Goal: Transaction & Acquisition: Purchase product/service

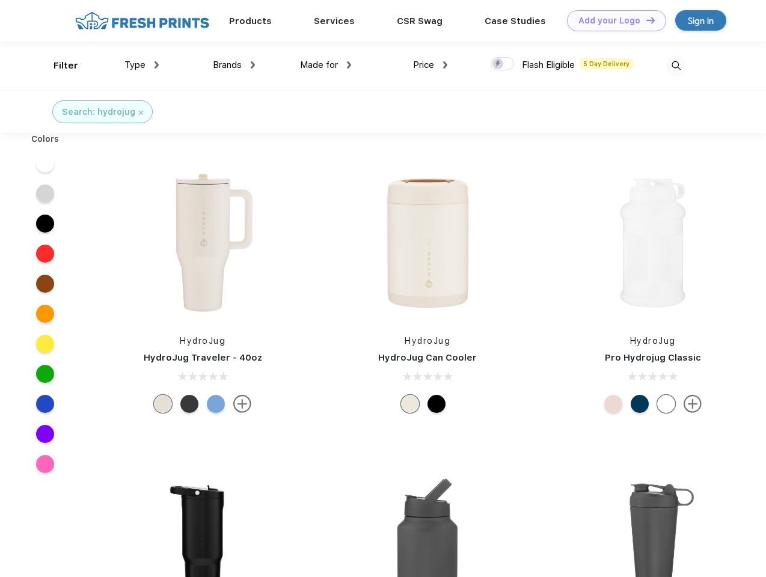
click at [612, 20] on link "Add your Logo Design Tool" at bounding box center [616, 20] width 99 height 21
click at [0, 0] on div "Design Tool" at bounding box center [0, 0] width 0 height 0
click at [645, 20] on link "Add your Logo Design Tool" at bounding box center [616, 20] width 99 height 21
click at [58, 66] on div "Filter" at bounding box center [66, 66] width 25 height 14
click at [142, 65] on span "Type" at bounding box center [134, 65] width 21 height 11
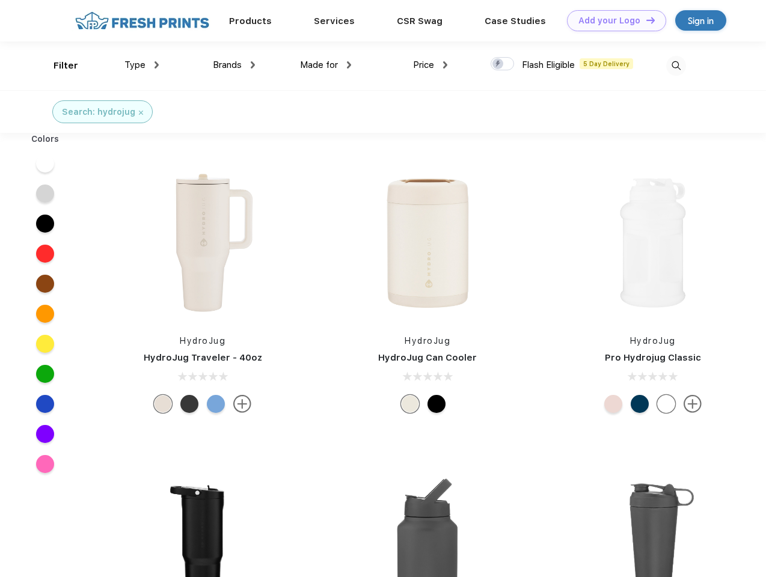
click at [234, 65] on span "Brands" at bounding box center [227, 65] width 29 height 11
click at [326, 65] on span "Made for" at bounding box center [319, 65] width 38 height 11
click at [430, 65] on span "Price" at bounding box center [423, 65] width 21 height 11
click at [503, 64] on div at bounding box center [502, 63] width 23 height 13
click at [498, 64] on input "checkbox" at bounding box center [495, 61] width 8 height 8
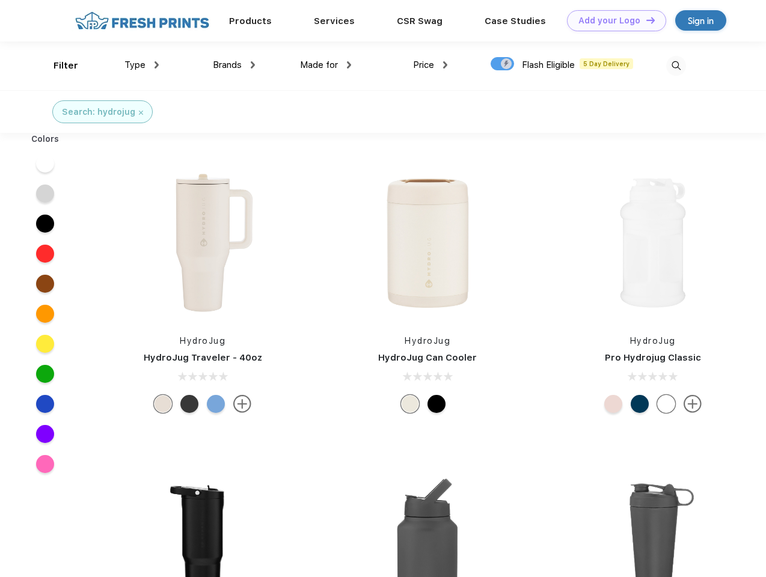
click at [676, 66] on img at bounding box center [676, 66] width 20 height 20
